Goal: Task Accomplishment & Management: Use online tool/utility

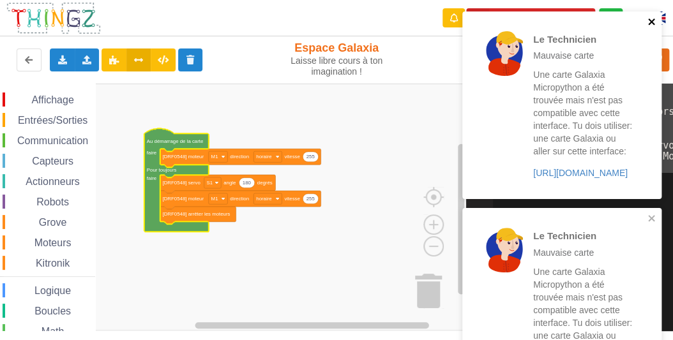
click at [650, 24] on icon "close" at bounding box center [651, 22] width 9 height 10
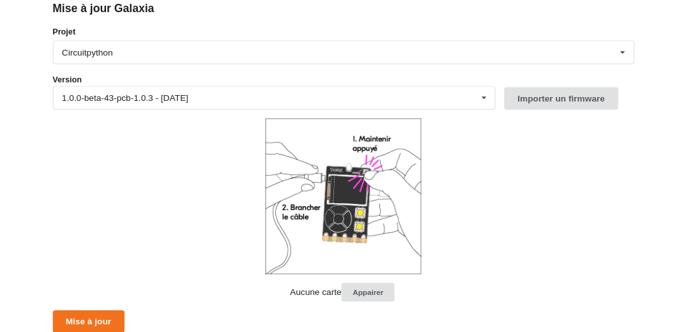
scroll to position [154, 0]
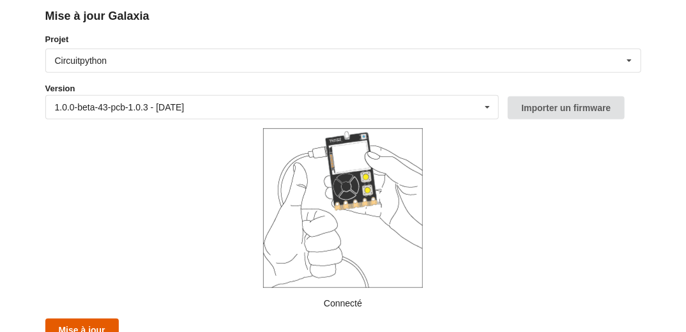
click at [80, 325] on button "Mise à jour" at bounding box center [81, 330] width 73 height 23
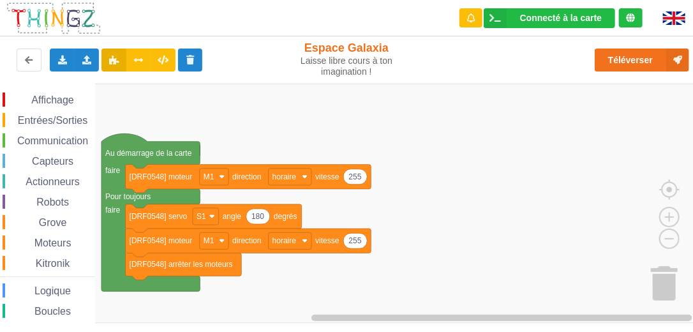
click at [64, 181] on span "Actionneurs" at bounding box center [53, 181] width 58 height 11
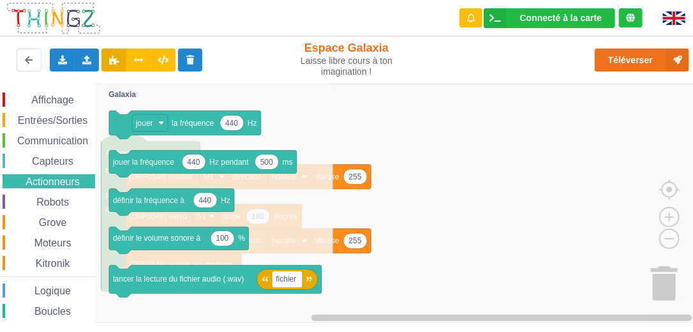
click at [55, 181] on span "Actionneurs" at bounding box center [53, 181] width 58 height 11
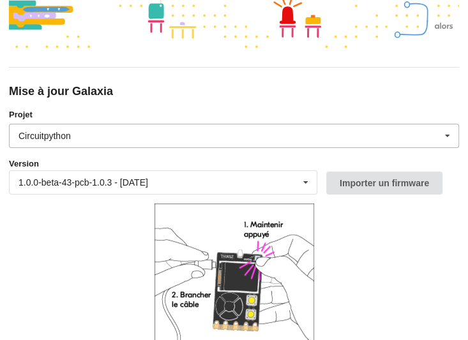
scroll to position [102, 0]
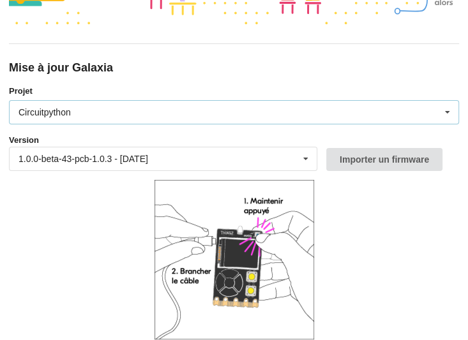
click at [59, 114] on div "Circuitpython" at bounding box center [45, 112] width 52 height 9
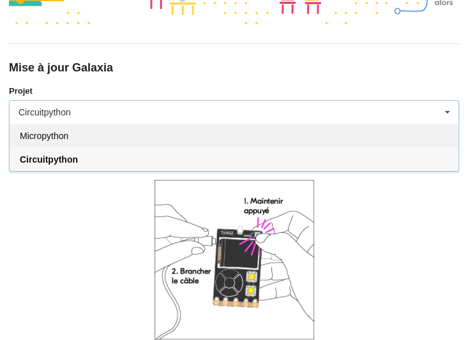
click at [54, 133] on span "Micropython" at bounding box center [44, 136] width 49 height 10
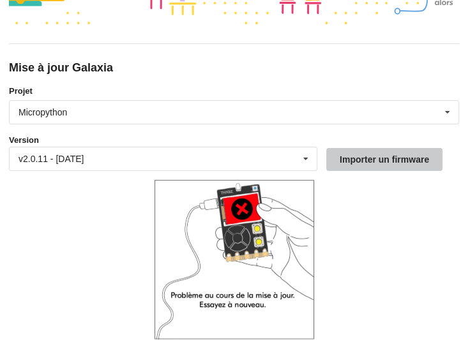
click at [350, 160] on button "Importer un firmware" at bounding box center [384, 159] width 116 height 23
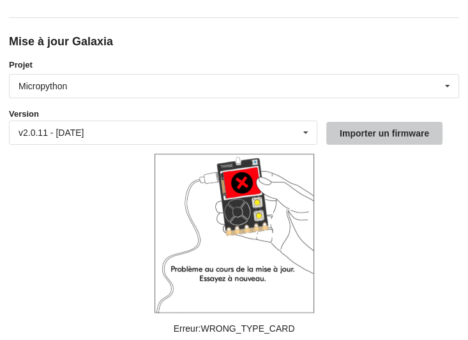
scroll to position [154, 0]
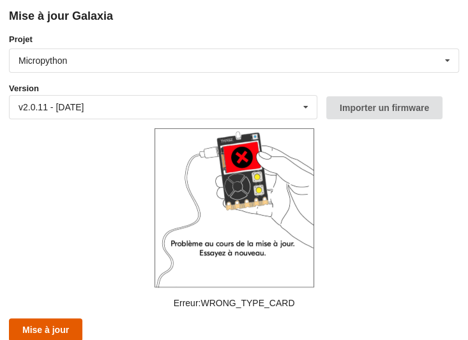
click at [70, 319] on button "Mise à jour" at bounding box center [45, 330] width 73 height 23
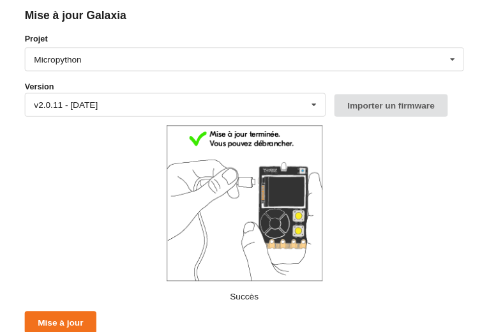
scroll to position [161, 0]
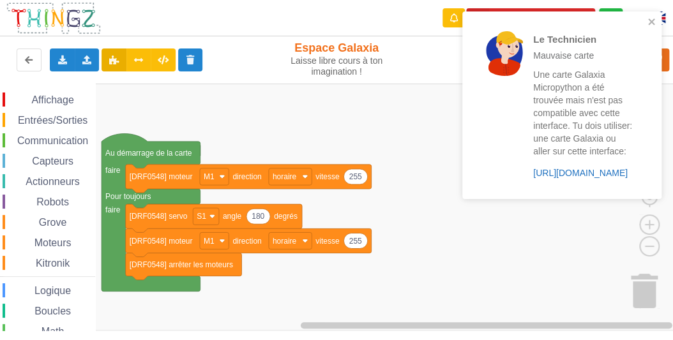
click at [545, 174] on link "https://play.thingz.co/galaxia-micropython" at bounding box center [580, 173] width 94 height 10
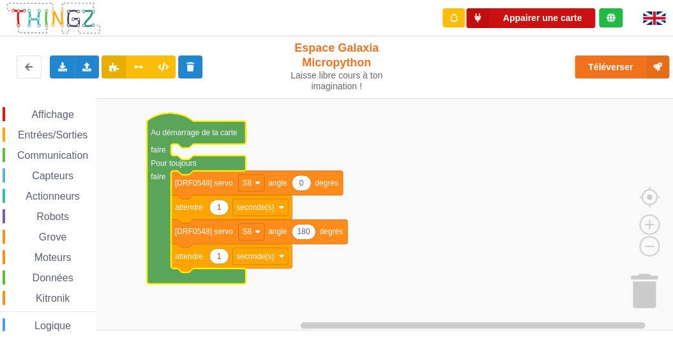
click at [525, 11] on button "Appairer une carte" at bounding box center [530, 18] width 129 height 20
drag, startPoint x: 516, startPoint y: 17, endPoint x: 506, endPoint y: 17, distance: 10.2
click at [506, 17] on button "Appairer une carte" at bounding box center [530, 18] width 129 height 20
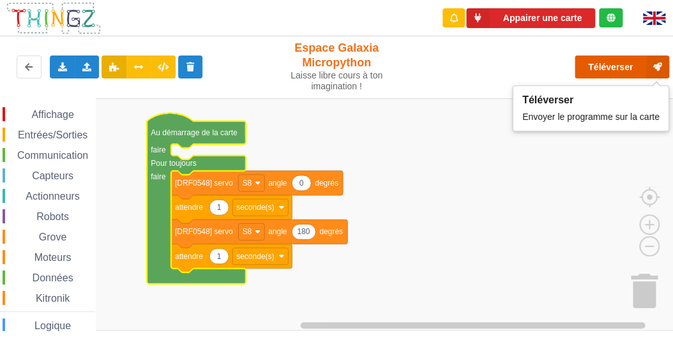
click at [589, 66] on button "Téléverser" at bounding box center [622, 67] width 94 height 23
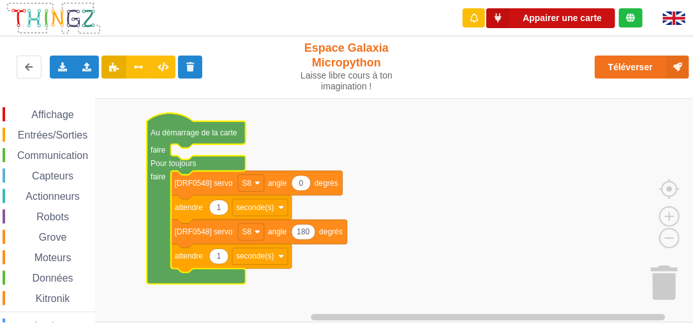
click at [561, 19] on button "Appairer une carte" at bounding box center [551, 18] width 129 height 20
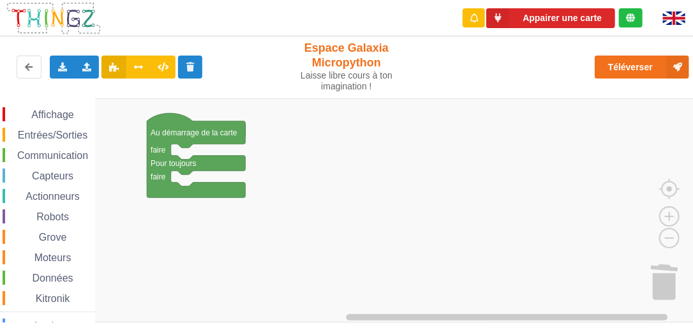
click at [51, 179] on span "Capteurs" at bounding box center [52, 175] width 45 height 11
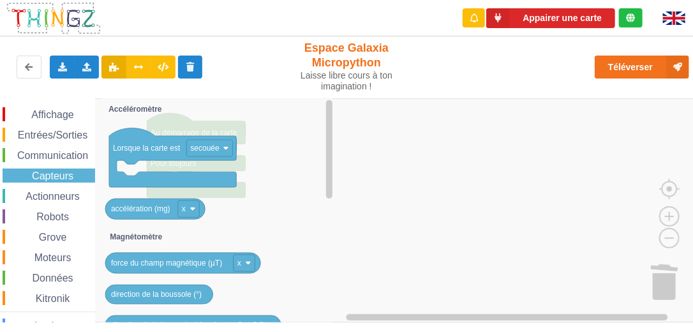
click at [56, 236] on span "Grove" at bounding box center [53, 237] width 32 height 11
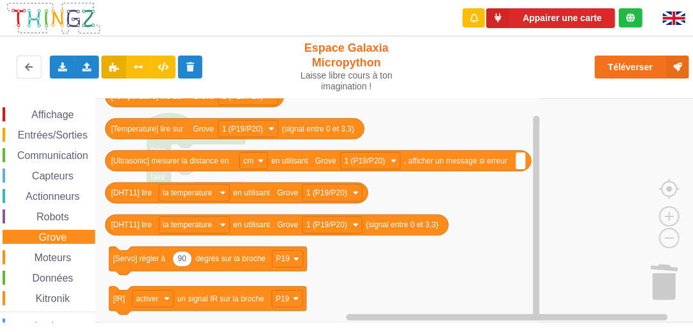
click at [47, 259] on span "Moteurs" at bounding box center [53, 257] width 41 height 11
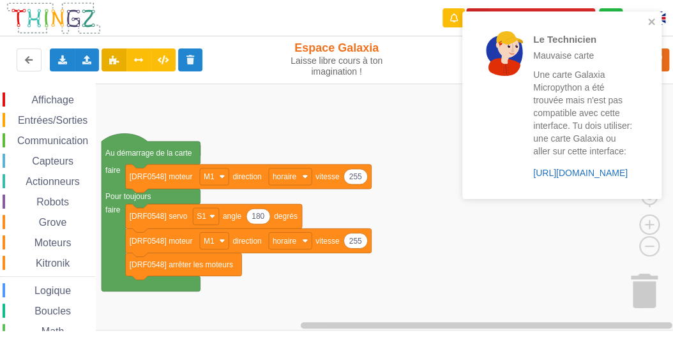
click at [570, 171] on link "https://play.thingz.co/galaxia-micropython" at bounding box center [580, 173] width 94 height 10
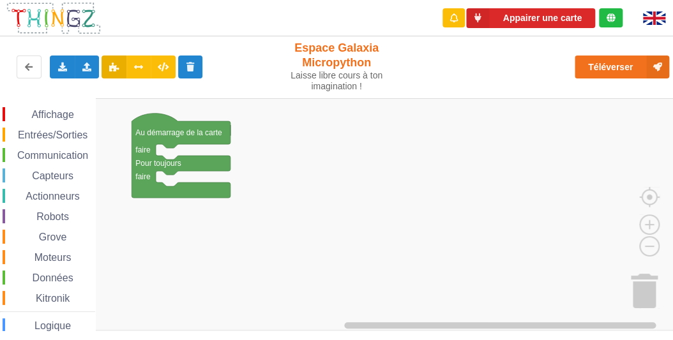
click at [54, 195] on span "Actionneurs" at bounding box center [53, 196] width 58 height 11
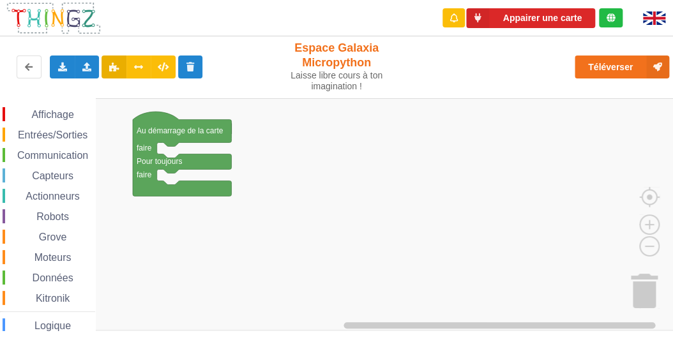
click at [54, 255] on span "Moteurs" at bounding box center [53, 257] width 41 height 11
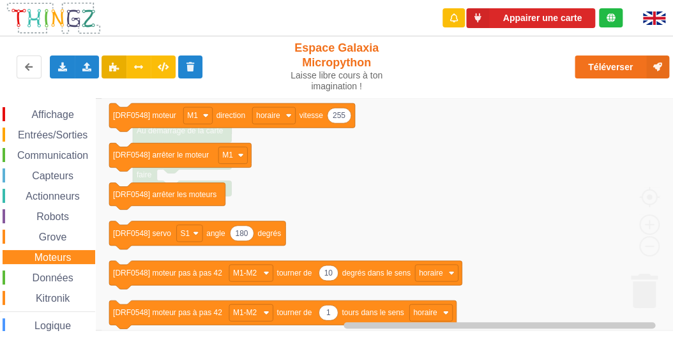
click at [51, 280] on span "Données" at bounding box center [53, 278] width 45 height 11
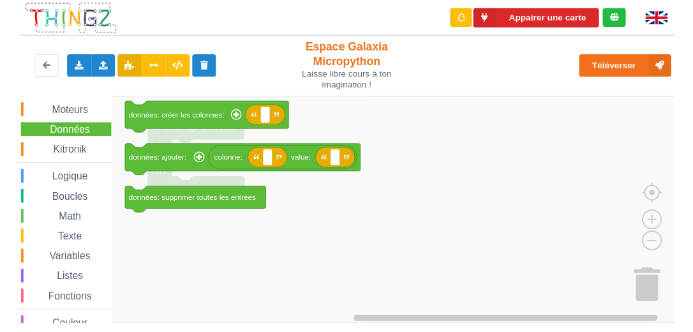
scroll to position [164, 0]
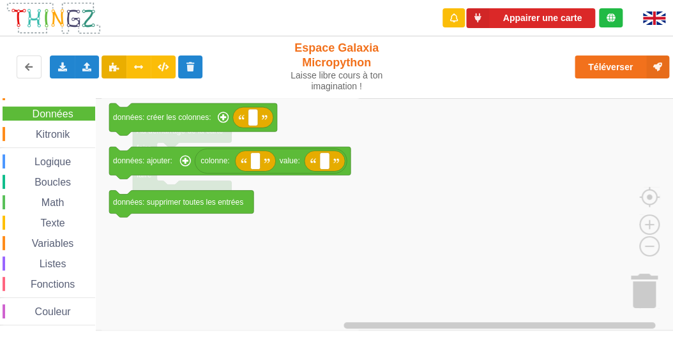
click at [47, 221] on span "Texte" at bounding box center [52, 223] width 28 height 11
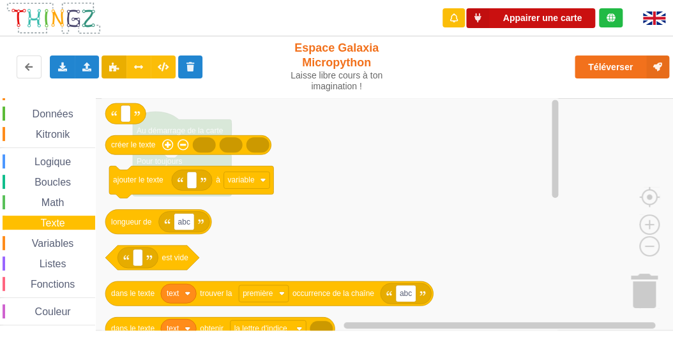
click at [524, 14] on button "Appairer une carte" at bounding box center [530, 18] width 129 height 20
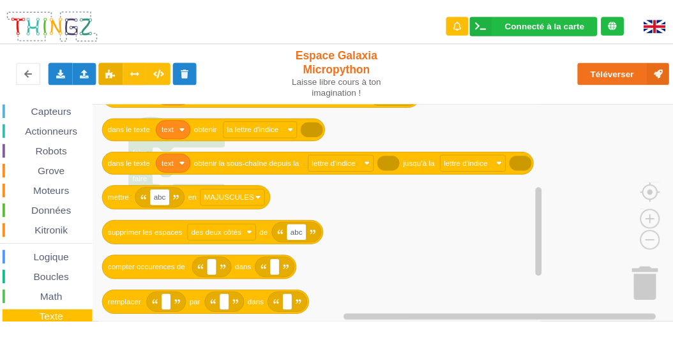
scroll to position [0, 0]
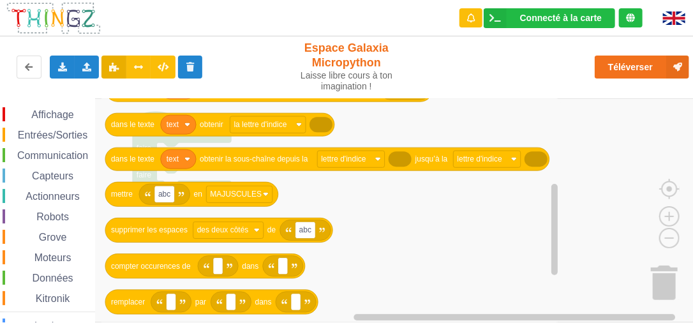
click at [43, 259] on span "Moteurs" at bounding box center [53, 257] width 41 height 11
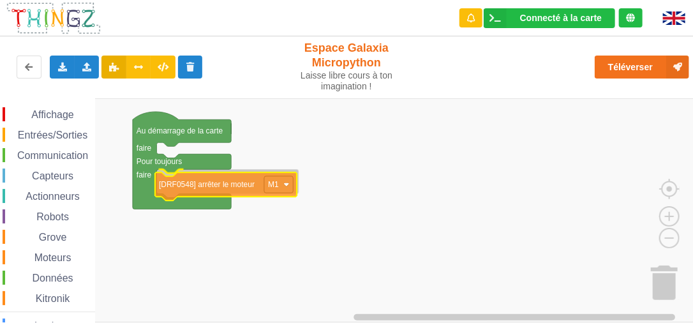
click at [210, 190] on div "Affichage Entrées/Sorties Communication Capteurs Actionneurs Robots Grove Moteu…" at bounding box center [351, 210] width 702 height 225
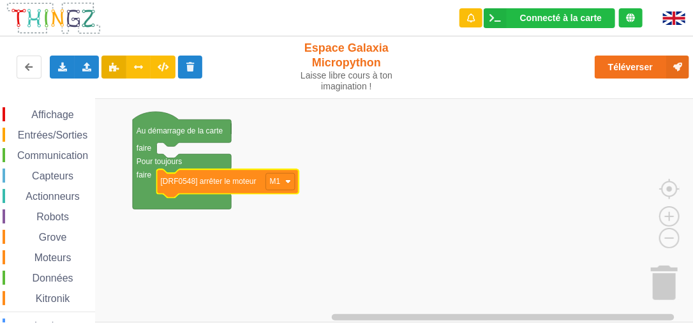
click at [258, 253] on rect "Espace de travail de Blocky" at bounding box center [351, 210] width 702 height 224
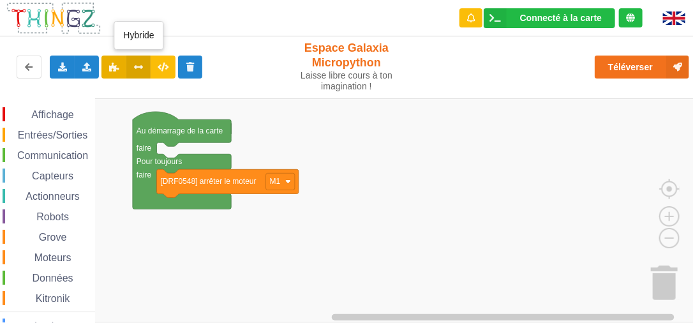
click at [138, 64] on icon at bounding box center [138, 67] width 11 height 8
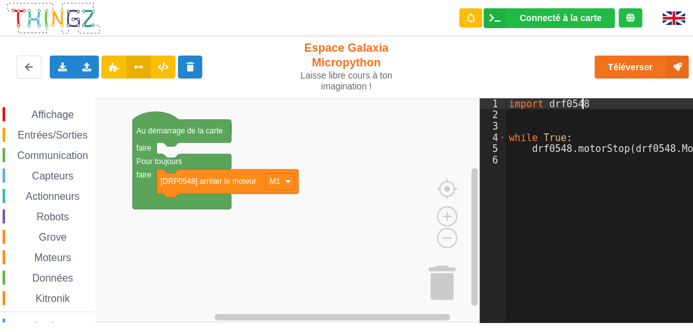
click at [616, 102] on div "import drf0548 while True : drf0548 . motorStop ( drf0548 . Motors [ "M1" ])" at bounding box center [623, 217] width 232 height 239
click at [163, 67] on icon at bounding box center [163, 67] width 11 height 8
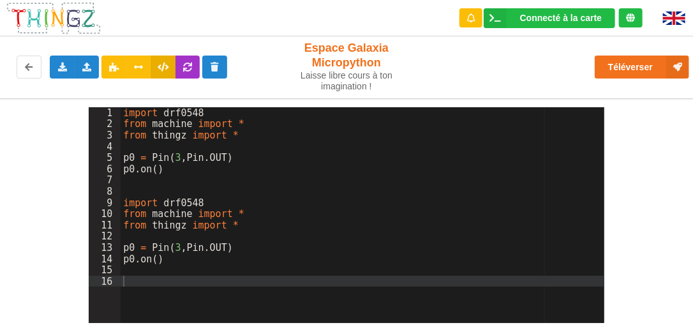
click at [163, 68] on icon at bounding box center [163, 67] width 11 height 8
click at [138, 73] on button at bounding box center [138, 67] width 25 height 23
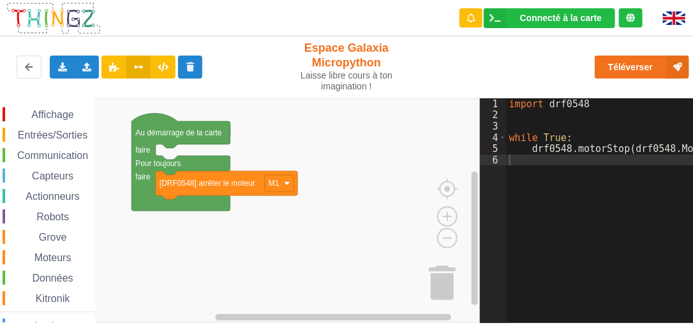
click at [515, 116] on div "import drf0548 while True : drf0548 . motorStop ( drf0548 . Motors [ "M1" ])" at bounding box center [623, 217] width 232 height 239
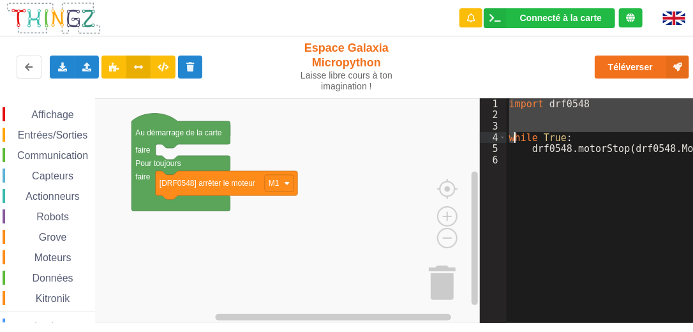
drag, startPoint x: 508, startPoint y: 105, endPoint x: 513, endPoint y: 127, distance: 22.9
click at [514, 128] on div "import drf0548 while True : drf0548 . motorStop ( drf0548 . Motors [ "M1" ])" at bounding box center [623, 217] width 232 height 239
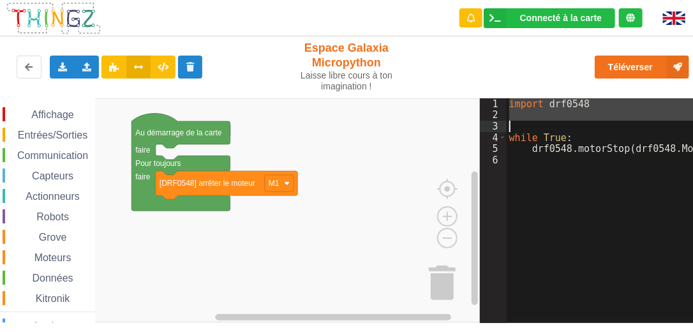
drag, startPoint x: 596, startPoint y: 103, endPoint x: 582, endPoint y: 112, distance: 16.7
click at [596, 103] on div "import drf0548 while True : drf0548 . motorStop ( drf0548 . Motors [ "M1" ])" at bounding box center [604, 206] width 195 height 217
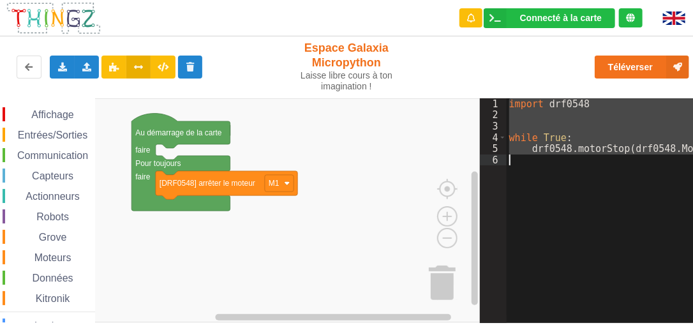
drag, startPoint x: 509, startPoint y: 99, endPoint x: 513, endPoint y: 155, distance: 56.3
click at [513, 155] on div "import drf0548 while True : drf0548 . motorStop ( drf0548 . Motors [ "M1" ])" at bounding box center [623, 217] width 232 height 239
click at [533, 112] on div "import drf0548 while True : drf0548 . motorStop ( drf0548 . Motors [ "M1" ])" at bounding box center [604, 206] width 195 height 217
click at [534, 148] on div "import drf0548 while True : drf0548 . motorStop ( drf0548 . Motors [ "M1" ])" at bounding box center [604, 206] width 195 height 217
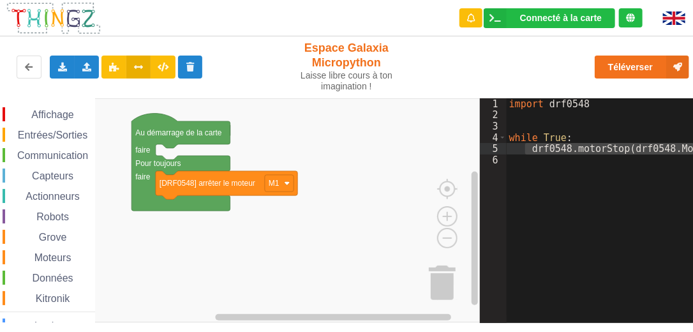
drag, startPoint x: 527, startPoint y: 150, endPoint x: 695, endPoint y: 153, distance: 167.3
click at [672, 153] on html "Connecté à la carte Réglages Ouvrir le moniteur automatiquement Connexion autom…" at bounding box center [346, 166] width 693 height 332
click at [513, 165] on div "import drf0548 while True : drf0548 . motorStop ( drf0548 . Motors [ "M1" ])" at bounding box center [623, 217] width 232 height 239
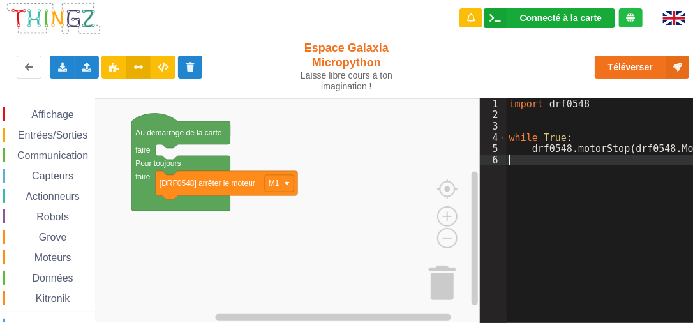
click at [554, 20] on div "Connecté à la carte" at bounding box center [561, 17] width 82 height 9
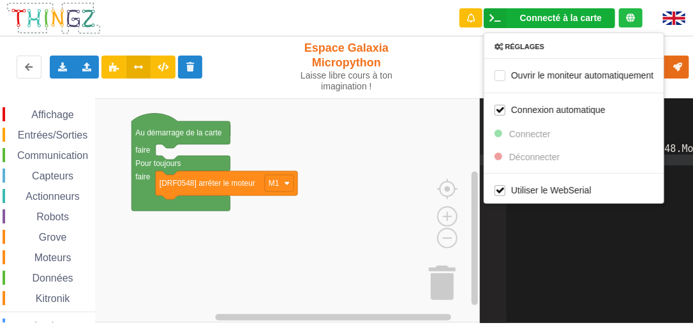
click at [531, 160] on div "Réglages Ouvrir le moniteur automatiquement Connexion automatique Connecter Déc…" at bounding box center [574, 118] width 181 height 171
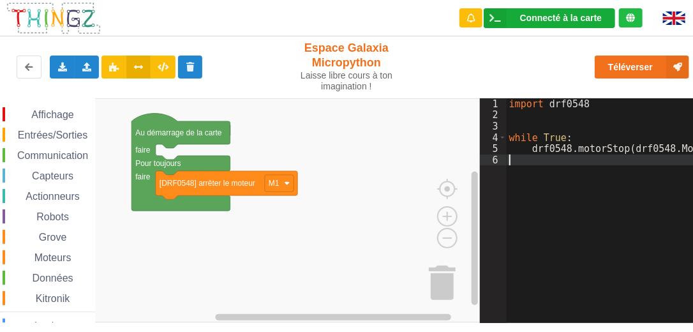
click at [534, 11] on div "Connecté à la carte Réglages Ouvrir le moniteur automatiquement Connexion autom…" at bounding box center [550, 18] width 132 height 20
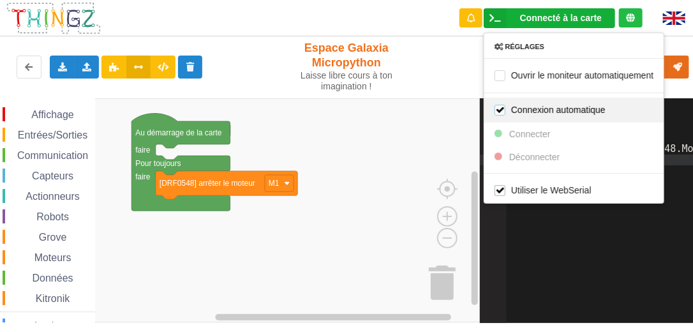
click at [501, 109] on label "Connexion automatique" at bounding box center [550, 109] width 111 height 11
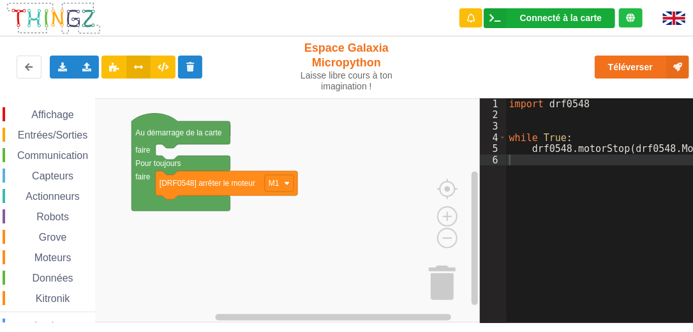
click at [523, 16] on div "Connecté à la carte" at bounding box center [561, 17] width 82 height 9
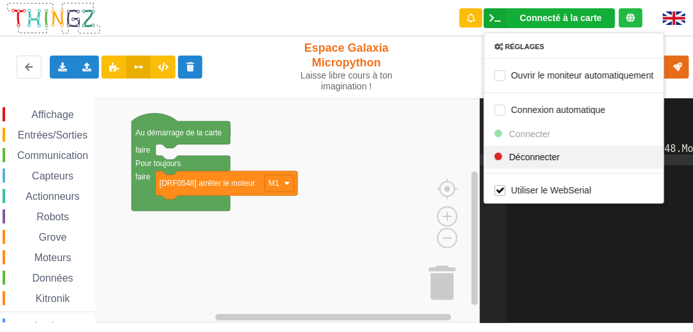
click at [501, 156] on div at bounding box center [499, 156] width 8 height 8
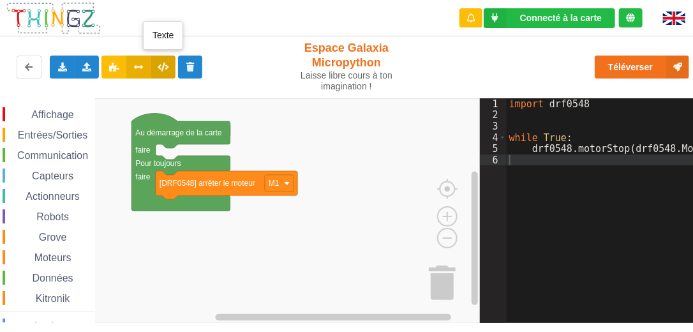
click at [163, 70] on icon at bounding box center [163, 67] width 11 height 8
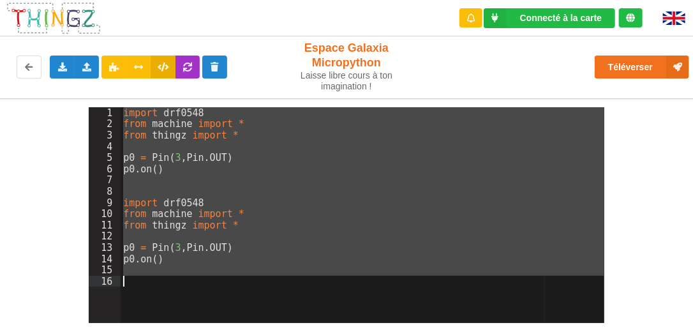
drag, startPoint x: 125, startPoint y: 112, endPoint x: 146, endPoint y: 299, distance: 188.3
click at [146, 299] on div "import drf0548 from machine import * from thingz import * p0 = Pin ( 3 , Pin . …" at bounding box center [363, 226] width 484 height 238
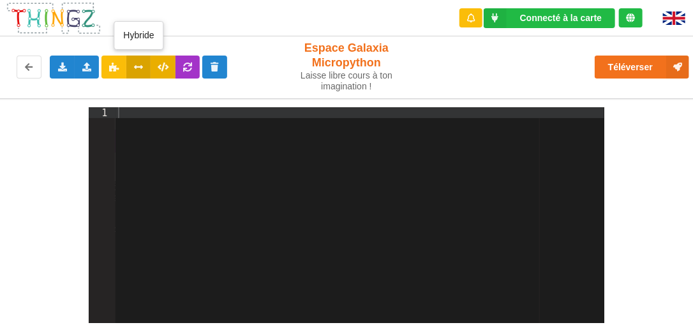
click at [140, 66] on icon at bounding box center [138, 67] width 11 height 8
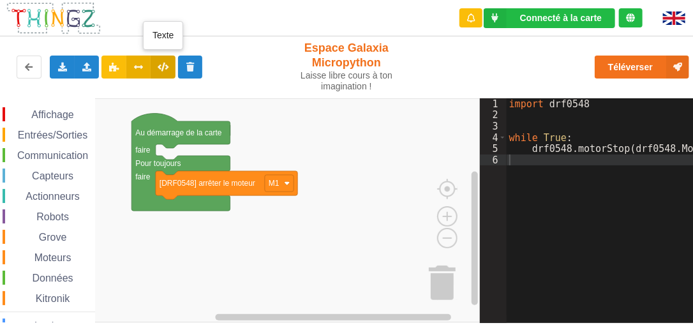
click at [159, 66] on icon at bounding box center [163, 67] width 11 height 8
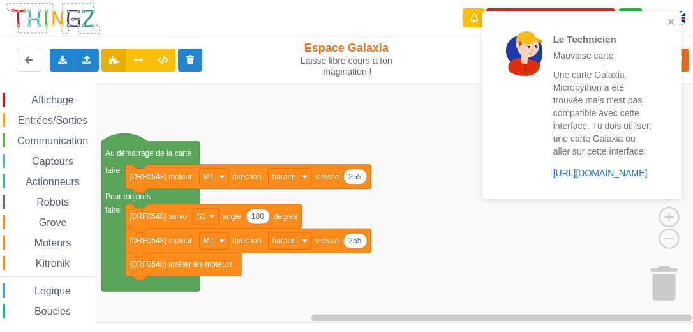
click at [343, 178] on link "https://play.thingz.co/galaxia-micropython" at bounding box center [601, 173] width 94 height 10
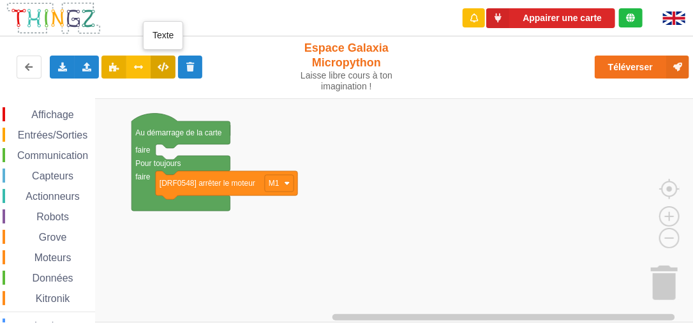
click at [157, 71] on button at bounding box center [163, 67] width 25 height 23
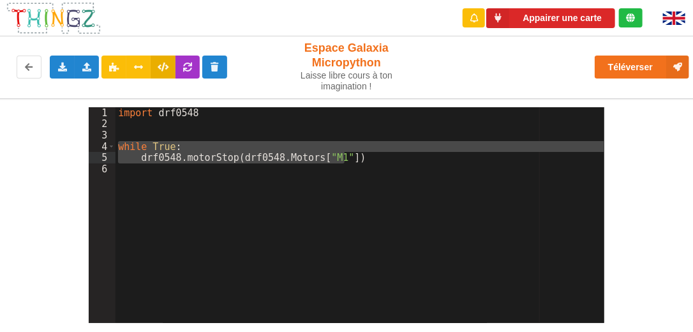
drag, startPoint x: 117, startPoint y: 143, endPoint x: 350, endPoint y: 161, distance: 233.7
click at [350, 161] on div "import drf0548 while True : drf0548 . motorStop ( drf0548 . Motors [ "M1" ])" at bounding box center [360, 226] width 489 height 238
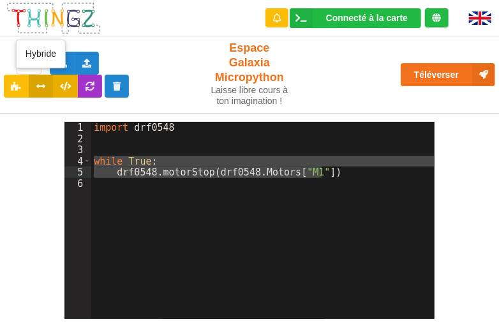
click at [36, 87] on icon at bounding box center [41, 86] width 11 height 8
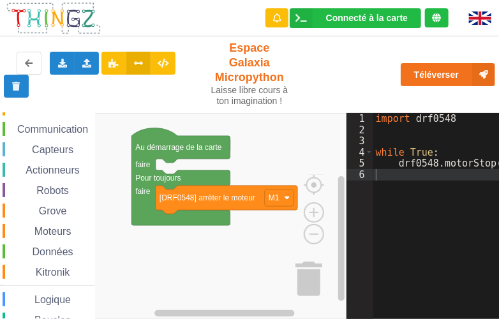
scroll to position [69, 0]
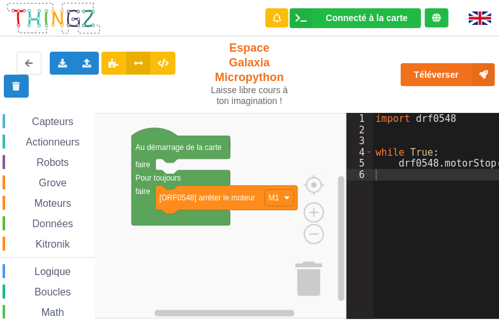
click at [58, 202] on span "Moteurs" at bounding box center [53, 203] width 41 height 11
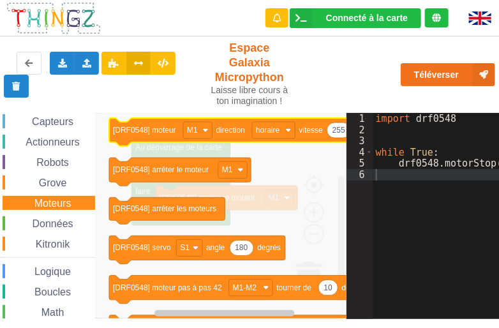
click at [148, 132] on text "[DRF0548] moteur" at bounding box center [144, 130] width 63 height 9
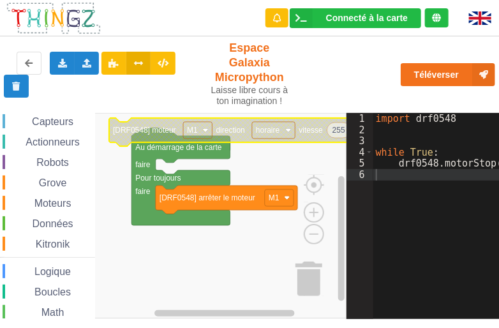
click at [148, 132] on text "[DRF0548] moteur" at bounding box center [144, 130] width 63 height 9
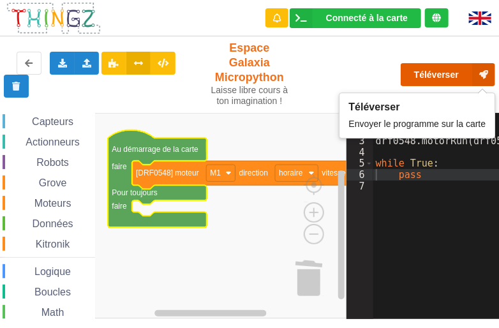
click at [434, 72] on button "Téléverser" at bounding box center [448, 74] width 94 height 23
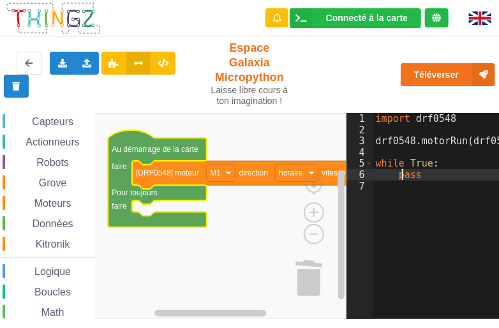
drag, startPoint x: 393, startPoint y: 174, endPoint x: 421, endPoint y: 174, distance: 27.5
click at [167, 68] on button at bounding box center [163, 63] width 25 height 23
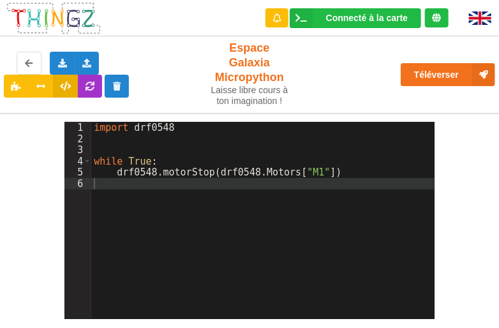
click at [103, 178] on div "import drf0548 while True : drf0548 . motorStop ( drf0548 . Motors [ "M1" ])" at bounding box center [263, 231] width 344 height 219
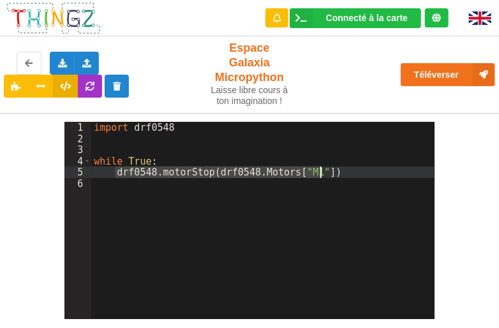
drag, startPoint x: 113, startPoint y: 173, endPoint x: 321, endPoint y: 174, distance: 207.5
click at [321, 174] on div "import drf0548 while True : drf0548 . motorStop ( drf0548 . Motors [ "M1" ])" at bounding box center [263, 231] width 344 height 219
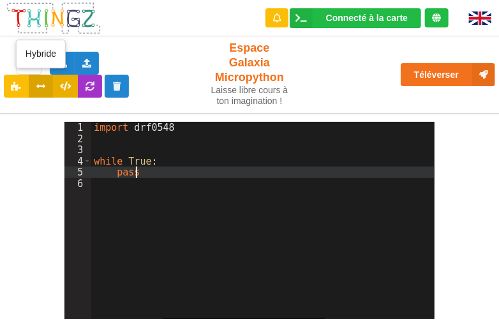
click at [43, 86] on icon at bounding box center [41, 86] width 11 height 8
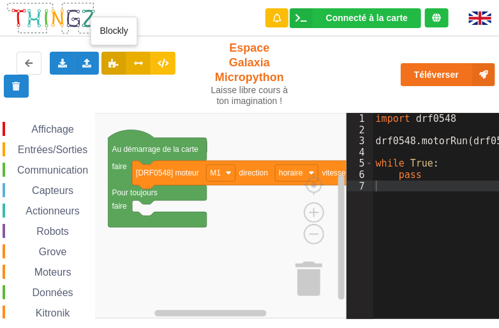
click at [116, 63] on icon at bounding box center [114, 63] width 11 height 8
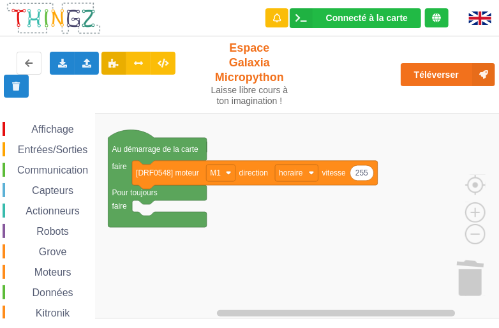
click at [116, 63] on icon at bounding box center [114, 63] width 11 height 8
click at [133, 63] on icon at bounding box center [138, 63] width 11 height 8
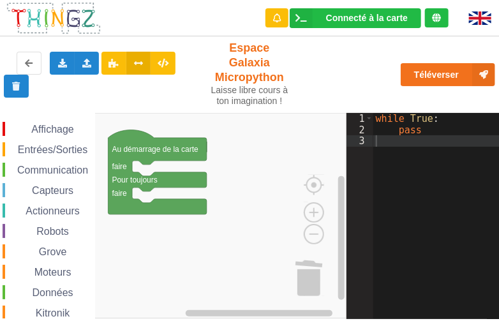
click at [291, 205] on rect "Espace de travail de Blocky" at bounding box center [173, 216] width 347 height 206
click at [160, 59] on icon at bounding box center [163, 63] width 11 height 8
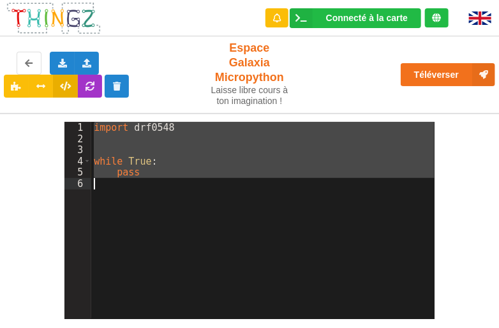
drag, startPoint x: 93, startPoint y: 127, endPoint x: 112, endPoint y: 192, distance: 67.5
click at [112, 192] on div "import drf0548 while True : pass" at bounding box center [263, 231] width 344 height 219
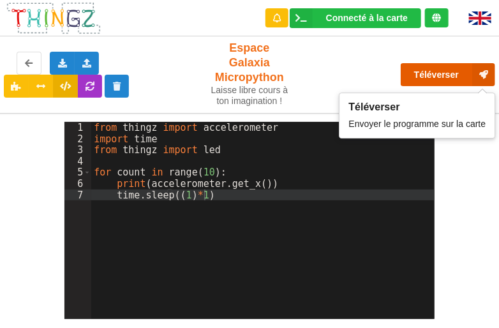
click at [434, 75] on button "Téléverser" at bounding box center [448, 74] width 94 height 23
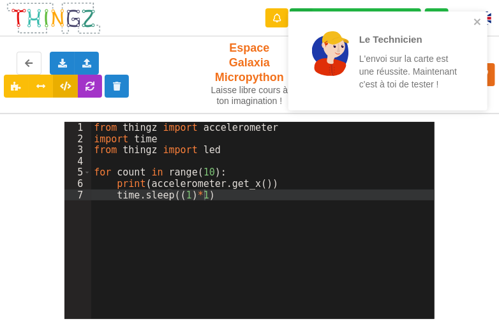
click at [193, 64] on div "Exporter l'assemblage de blocs Exporter le code Python Importer un assemblage d…" at bounding box center [98, 75] width 207 height 64
click at [477, 20] on icon "close" at bounding box center [477, 22] width 6 height 6
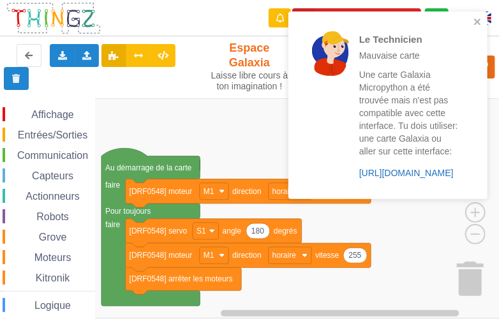
click at [394, 171] on link "[URL][DOMAIN_NAME]" at bounding box center [406, 173] width 94 height 10
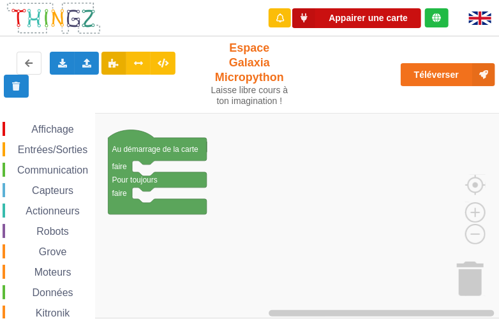
click at [344, 16] on button "Appairer une carte" at bounding box center [356, 18] width 129 height 20
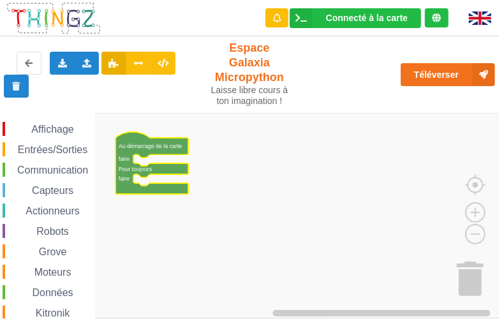
click at [42, 212] on span "Actionneurs" at bounding box center [53, 211] width 58 height 11
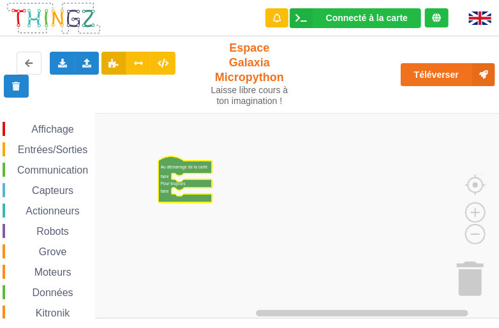
click at [61, 212] on span "Actionneurs" at bounding box center [53, 211] width 58 height 11
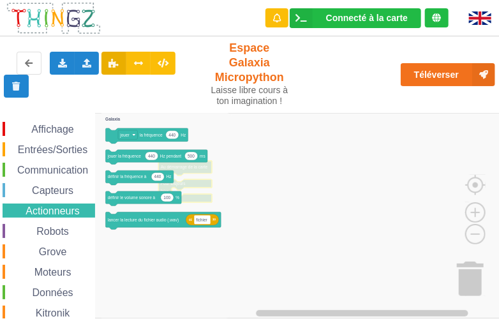
click at [51, 230] on span "Robots" at bounding box center [52, 231] width 36 height 11
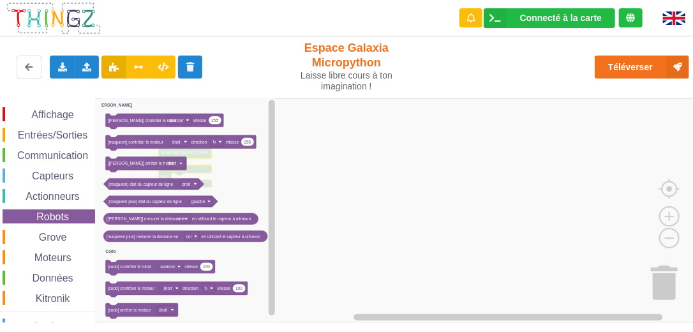
click at [55, 255] on span "Moteurs" at bounding box center [53, 257] width 41 height 11
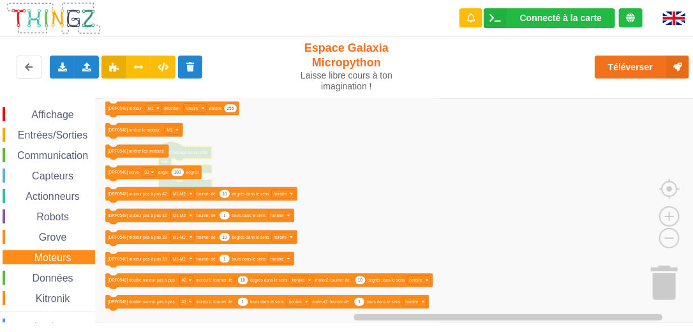
click at [54, 236] on span "Grove" at bounding box center [53, 237] width 32 height 11
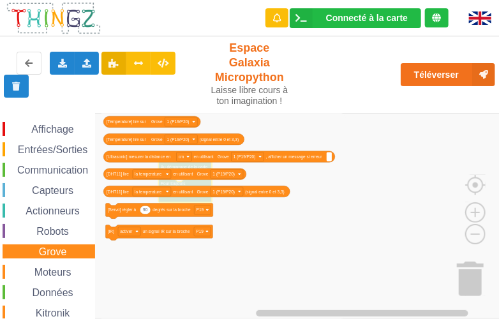
click at [484, 107] on div "Exporter l'assemblage de blocs Exporter l'assemblage de blocs au format Python …" at bounding box center [250, 75] width 510 height 82
click at [161, 63] on icon at bounding box center [163, 63] width 11 height 8
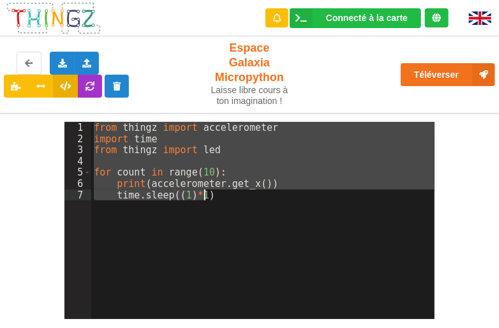
drag, startPoint x: 94, startPoint y: 129, endPoint x: 217, endPoint y: 212, distance: 148.1
click at [217, 211] on div "from thingz import accelerometer import time from thingz import led for count i…" at bounding box center [263, 231] width 344 height 219
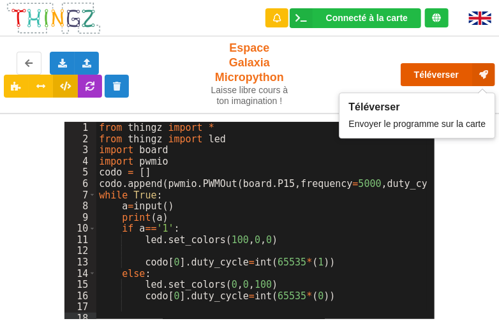
click at [436, 75] on button "Téléverser" at bounding box center [448, 74] width 94 height 23
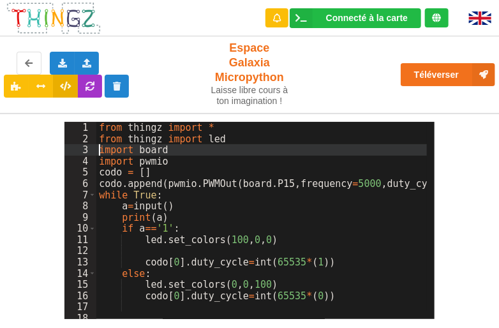
click at [100, 151] on div "from thingz import * from thingz import led import board import pwmio codo = [ …" at bounding box center [272, 227] width 352 height 211
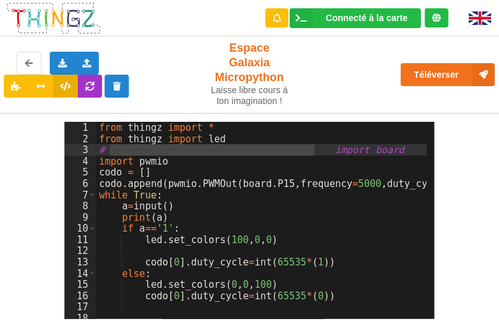
drag, startPoint x: 112, startPoint y: 151, endPoint x: 314, endPoint y: 152, distance: 202.4
click at [314, 152] on div "from thingz import * from thingz import led # import board import pwmio codo = …" at bounding box center [272, 227] width 352 height 211
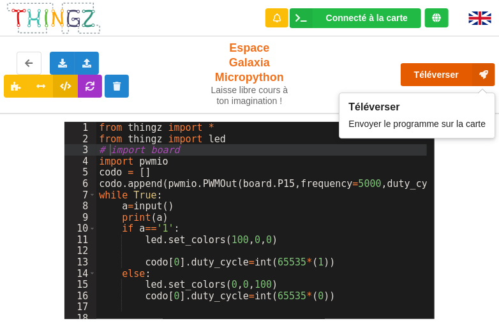
click at [450, 70] on button "Téléverser" at bounding box center [448, 74] width 94 height 23
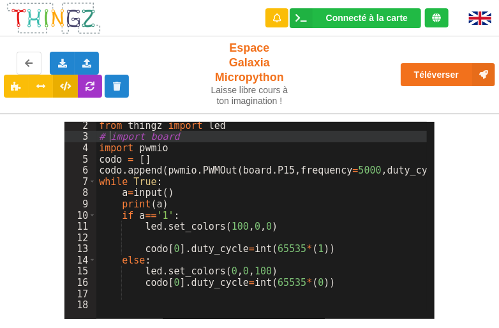
scroll to position [13, 0]
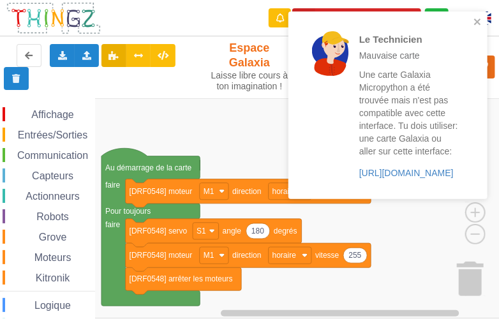
click at [245, 146] on rect "Espace de travail de Blocky" at bounding box center [254, 208] width 508 height 220
drag, startPoint x: 393, startPoint y: 174, endPoint x: 401, endPoint y: 186, distance: 13.8
click at [401, 178] on link "https://play.thingz.co/galaxia-micropython" at bounding box center [406, 173] width 94 height 10
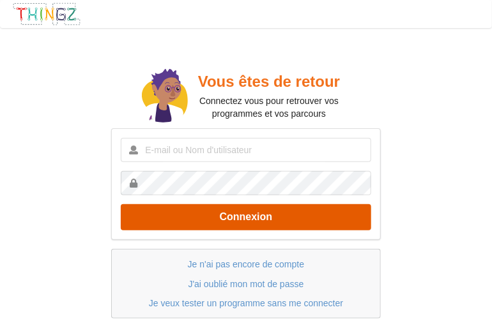
click at [258, 216] on button "Connexion" at bounding box center [246, 217] width 250 height 26
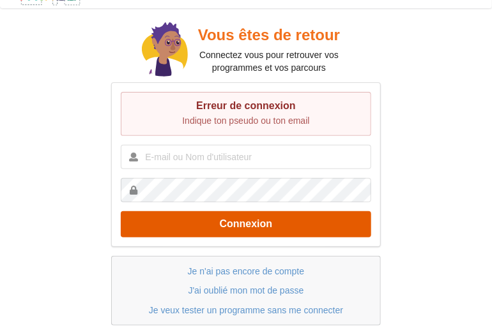
scroll to position [36, 0]
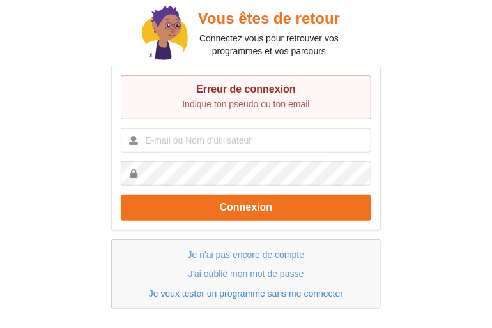
click at [255, 290] on link "Je veux tester un programme sans me connecter" at bounding box center [246, 294] width 194 height 10
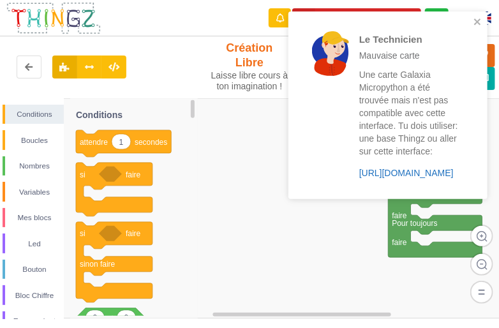
click at [382, 178] on link "[URL][DOMAIN_NAME]" at bounding box center [406, 173] width 94 height 10
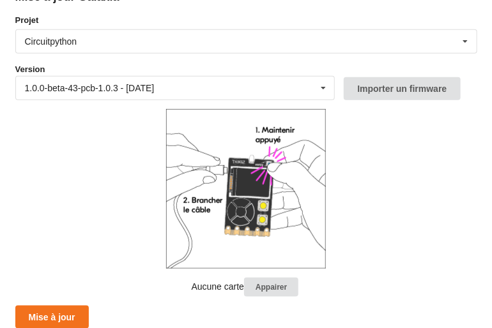
scroll to position [169, 0]
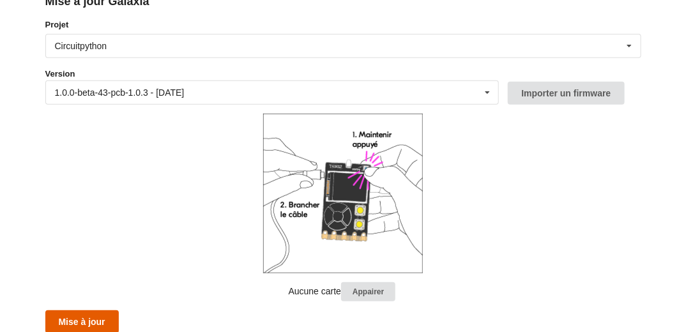
click at [89, 318] on button "Mise à jour" at bounding box center [81, 321] width 73 height 23
click at [92, 317] on button "Mise à jour" at bounding box center [81, 321] width 73 height 23
click at [86, 319] on button "Mise à jour" at bounding box center [81, 321] width 73 height 23
click at [100, 317] on button "Mise à jour" at bounding box center [81, 321] width 73 height 23
click at [372, 289] on button "Appairer" at bounding box center [368, 292] width 54 height 20
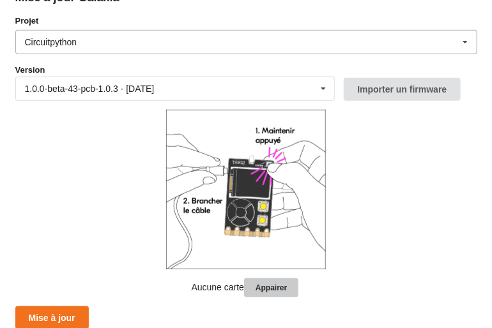
scroll to position [173, 0]
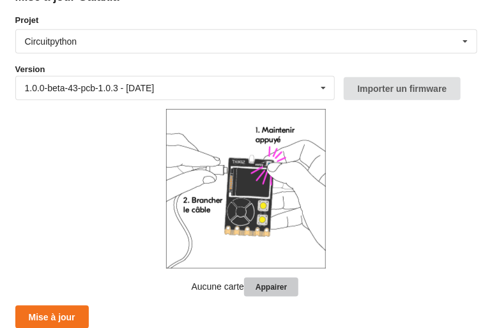
click at [274, 283] on button "Appairer" at bounding box center [271, 288] width 54 height 20
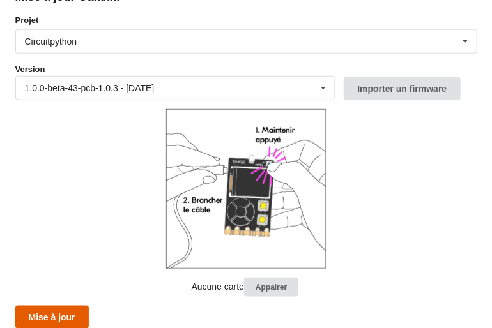
click at [79, 311] on button "Mise à jour" at bounding box center [51, 317] width 73 height 23
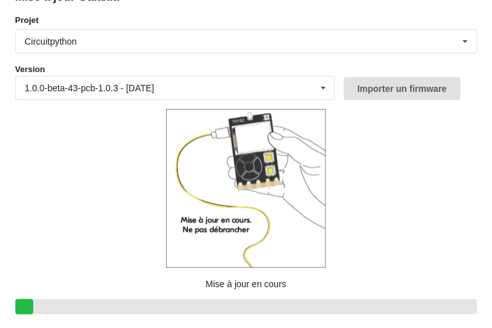
click at [79, 310] on div at bounding box center [246, 307] width 462 height 16
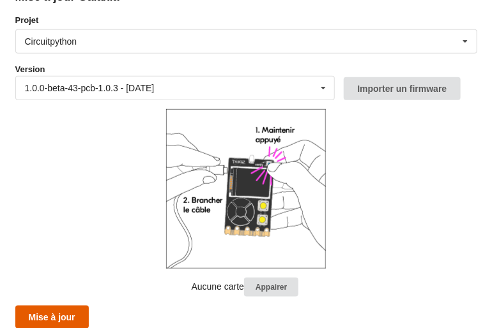
click at [79, 310] on button "Mise à jour" at bounding box center [51, 317] width 73 height 23
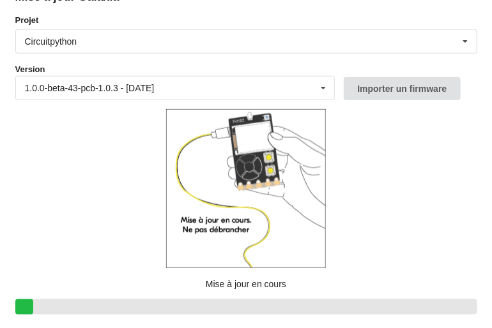
click at [78, 312] on div at bounding box center [246, 307] width 462 height 16
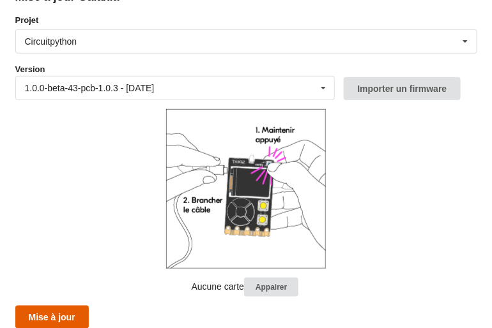
click at [78, 312] on button "Mise à jour" at bounding box center [51, 317] width 73 height 23
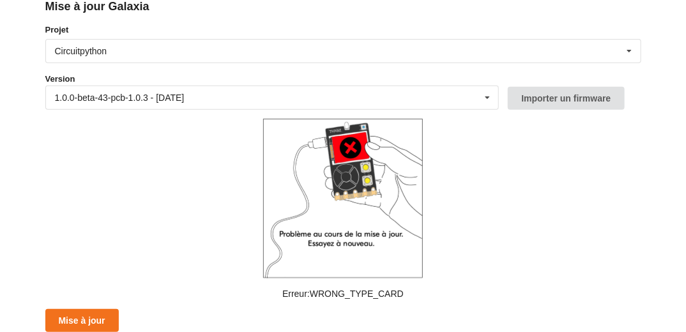
scroll to position [162, 0]
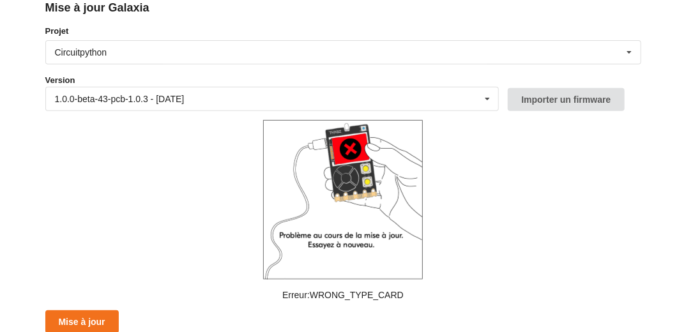
click at [49, 173] on form "Projet Circuitpython Micropython Circuitpython Version 1.0.0-beta-43-pcb-1.0.3 …" at bounding box center [343, 179] width 596 height 308
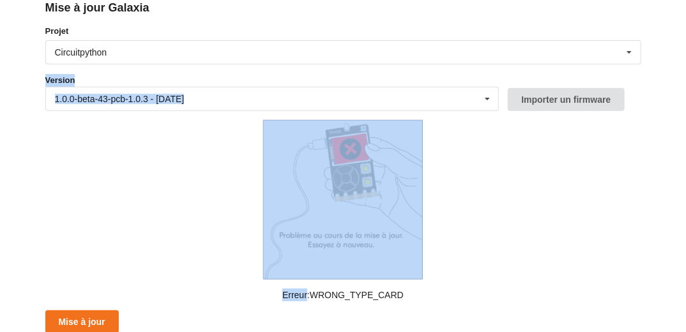
click at [49, 173] on form "Projet Circuitpython Micropython Circuitpython Version 1.0.0-beta-43-pcb-1.0.3 …" at bounding box center [343, 179] width 596 height 308
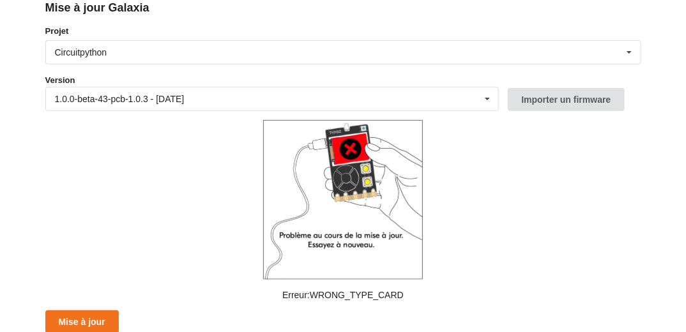
drag, startPoint x: 49, startPoint y: 173, endPoint x: 326, endPoint y: 328, distance: 317.6
click at [326, 328] on form "Projet Circuitpython Micropython Circuitpython Version 1.0.0-beta-43-pcb-1.0.3 …" at bounding box center [343, 179] width 596 height 308
click at [91, 324] on button "Mise à jour" at bounding box center [81, 321] width 73 height 23
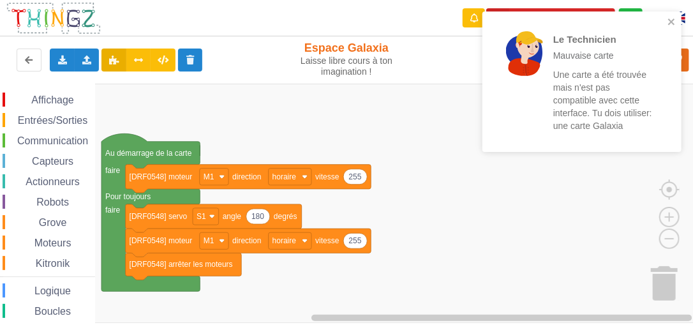
click at [610, 127] on p "Une carte a été trouvée mais n'est pas compatible avec cette interface. Tu dois…" at bounding box center [604, 100] width 100 height 64
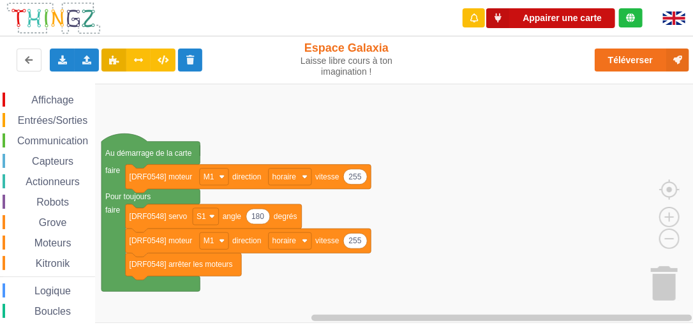
click at [557, 23] on button "Appairer une carte" at bounding box center [551, 18] width 129 height 20
click at [549, 19] on button "Appairer une carte" at bounding box center [551, 18] width 129 height 20
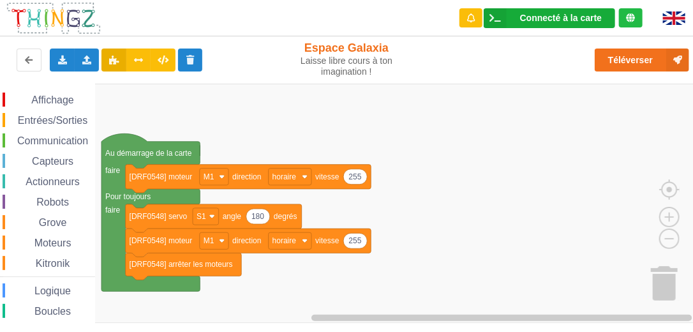
click at [564, 18] on div "Connecté à la carte" at bounding box center [561, 17] width 82 height 9
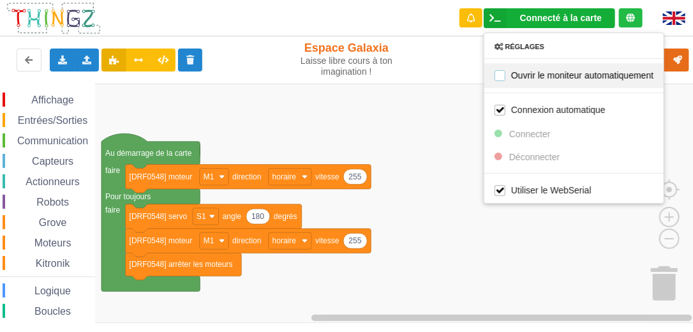
click at [500, 75] on label "Ouvrir le moniteur automatiquement" at bounding box center [574, 75] width 159 height 11
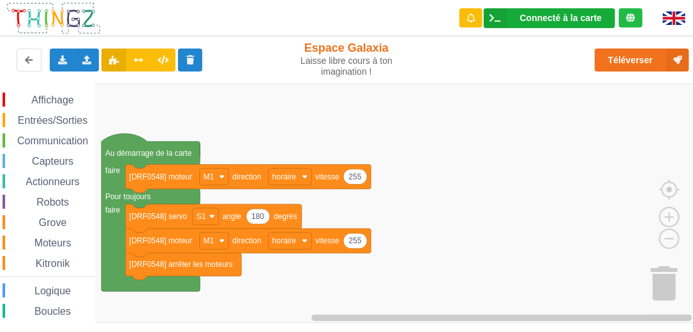
click at [551, 13] on div "Connecté à la carte" at bounding box center [561, 17] width 82 height 9
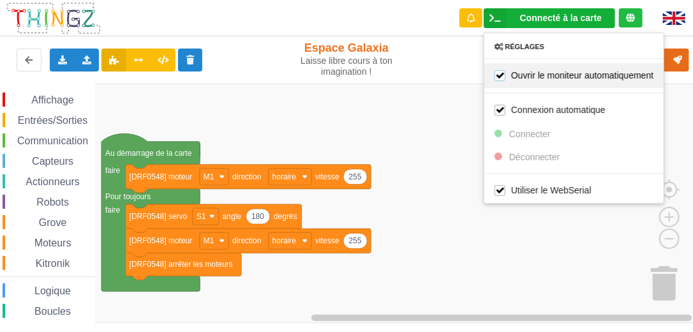
click at [556, 73] on label "Ouvrir le moniteur automatiquement" at bounding box center [574, 75] width 159 height 11
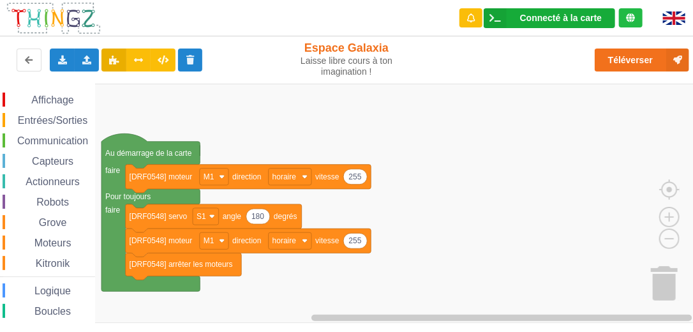
click at [548, 18] on div "Connecté à la carte" at bounding box center [561, 17] width 82 height 9
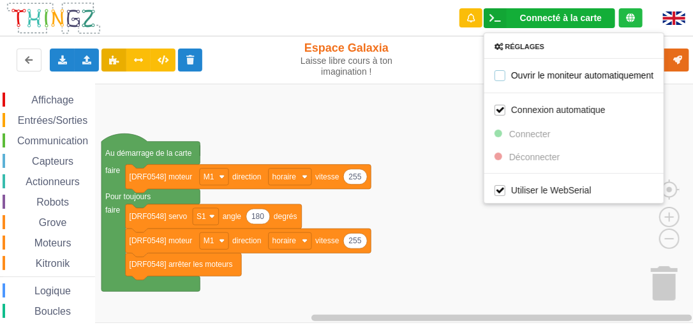
click at [496, 75] on label "Ouvrir le moniteur automatiquement" at bounding box center [574, 75] width 159 height 11
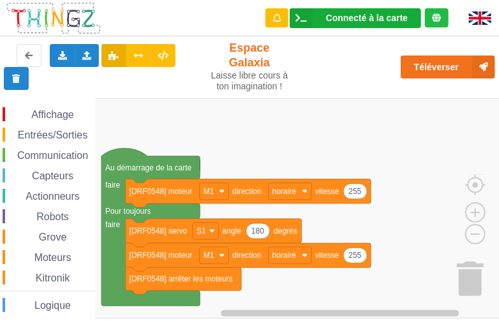
click at [365, 13] on div "Connecté à la carte" at bounding box center [367, 17] width 82 height 9
